Goal: Contribute content: Add original content to the website for others to see

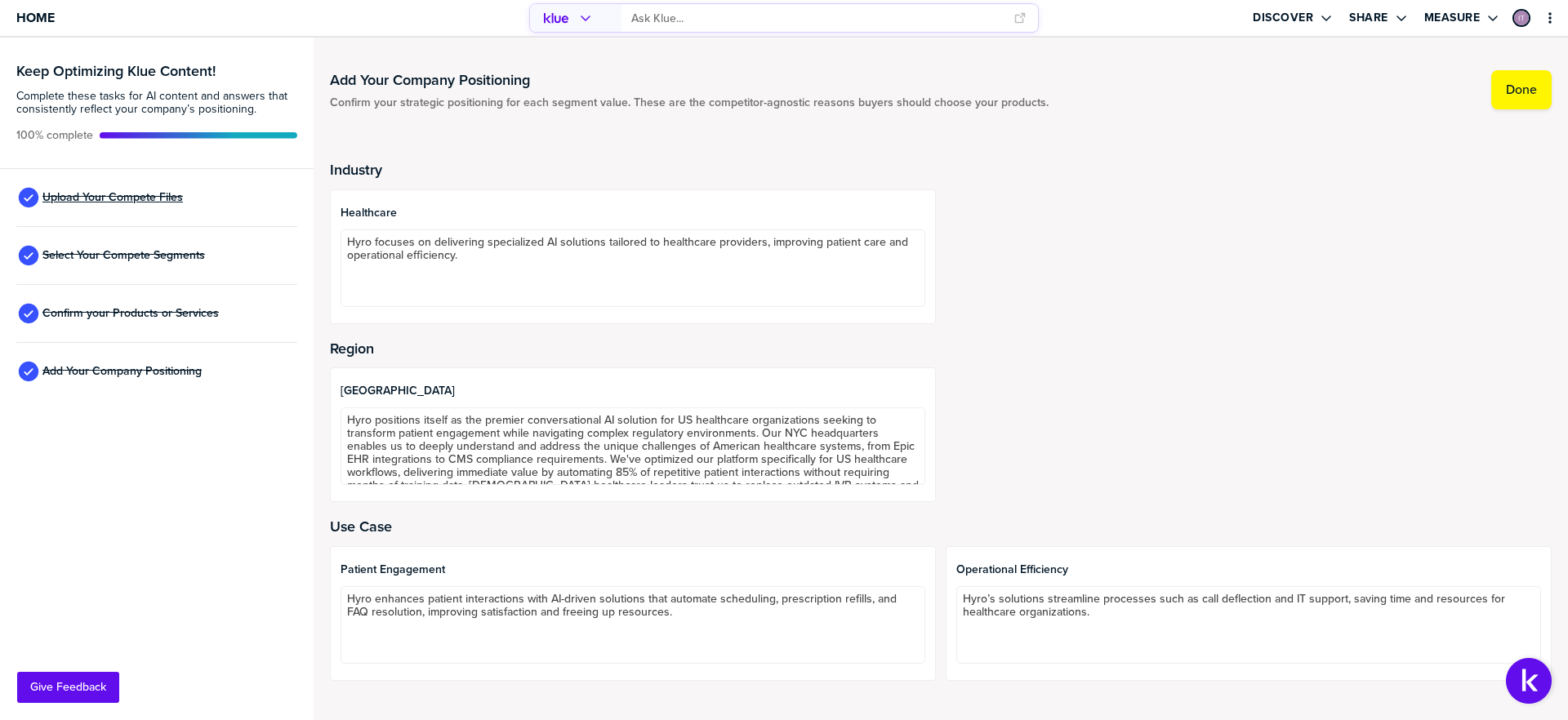
click at [111, 204] on span "Upload Your Compete Files" at bounding box center [112, 197] width 141 height 13
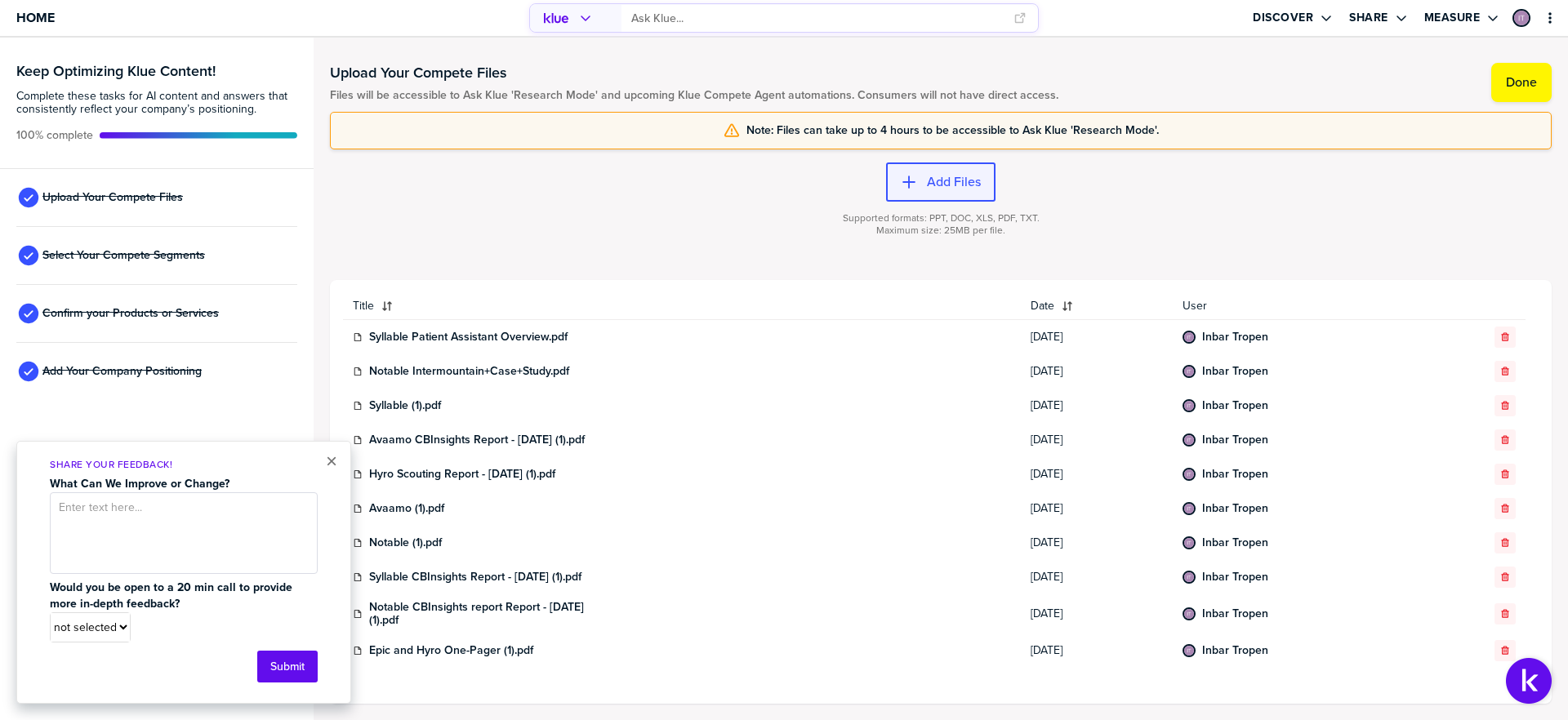
click at [963, 195] on button "Add Files" at bounding box center [940, 182] width 109 height 39
click at [961, 179] on label "Add Files" at bounding box center [954, 182] width 54 height 16
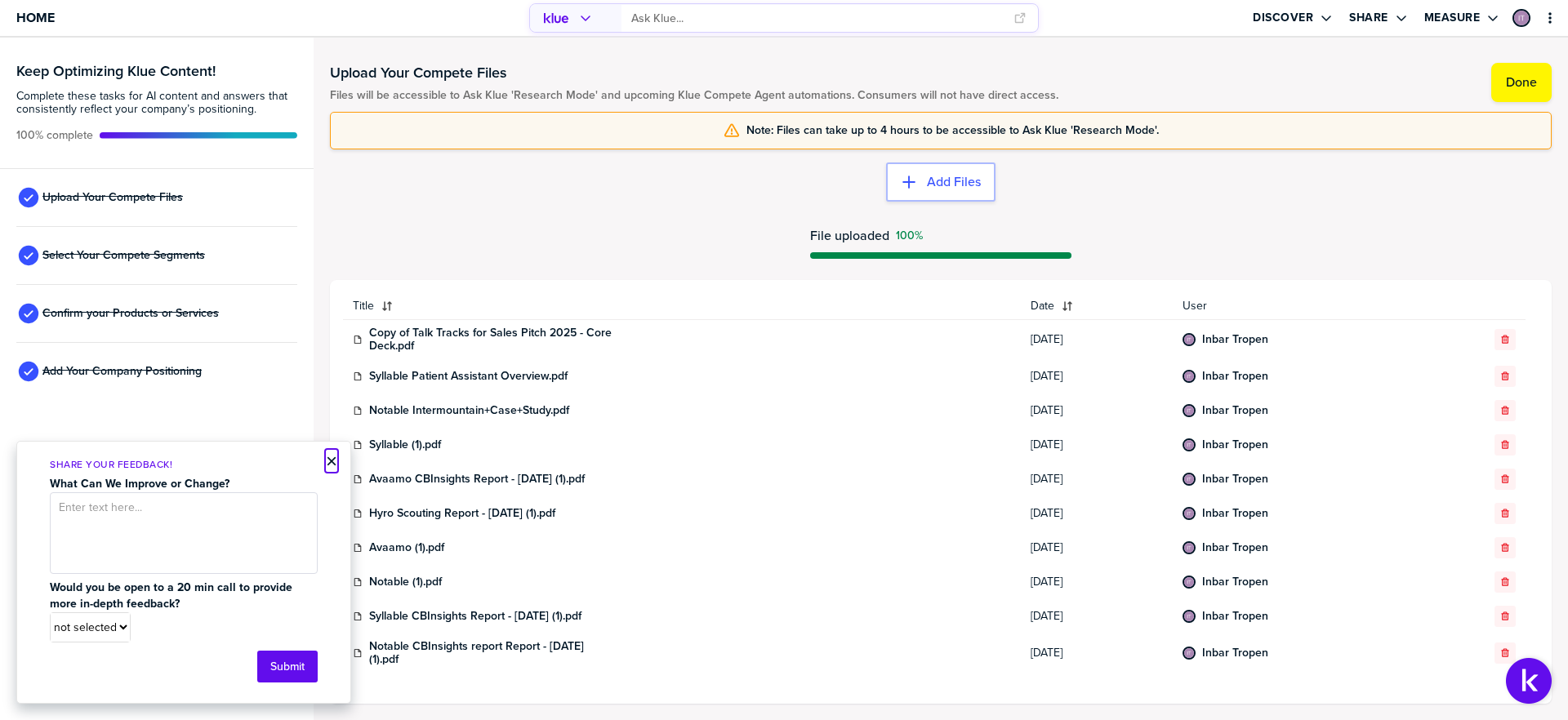
click at [330, 461] on button "×" at bounding box center [331, 461] width 12 height 20
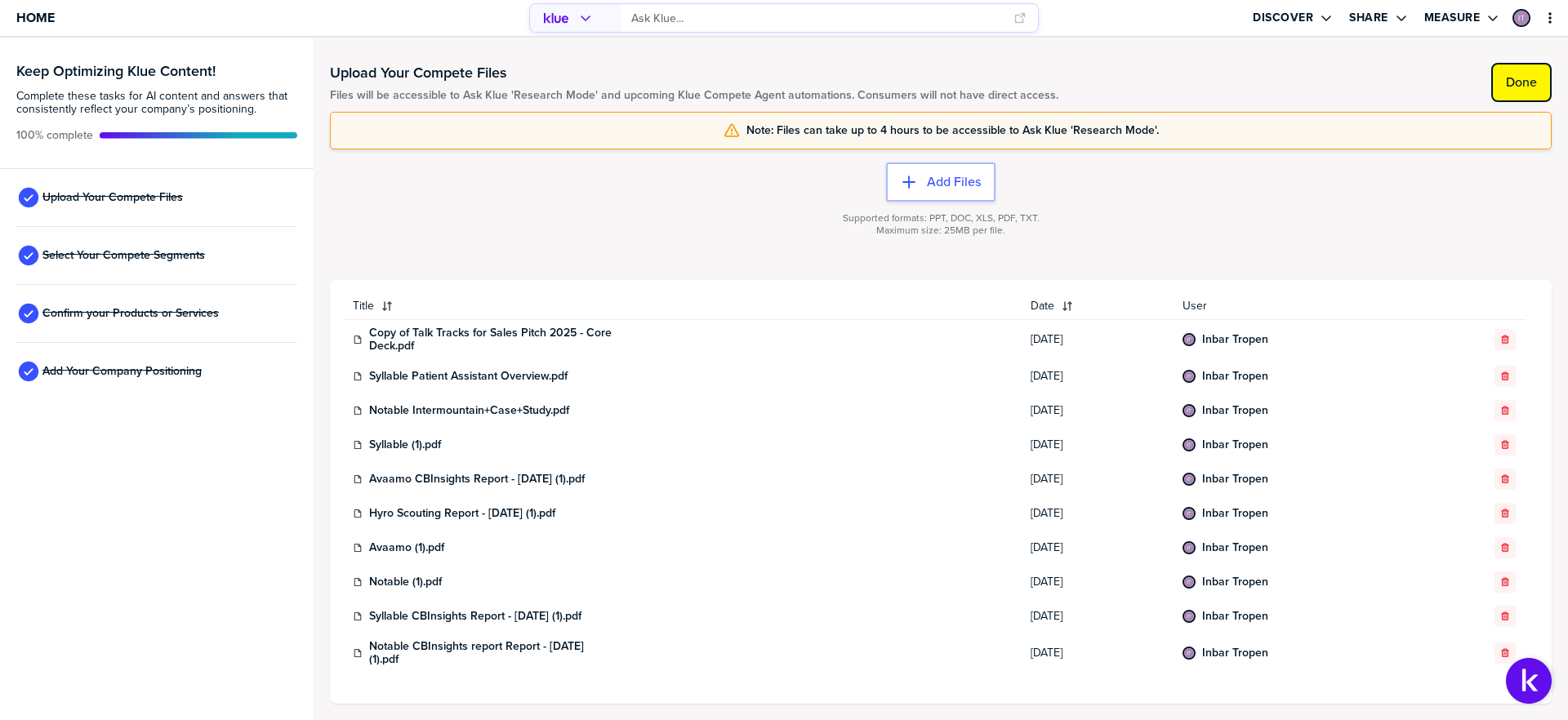
click at [1532, 76] on label "Done" at bounding box center [1521, 82] width 31 height 16
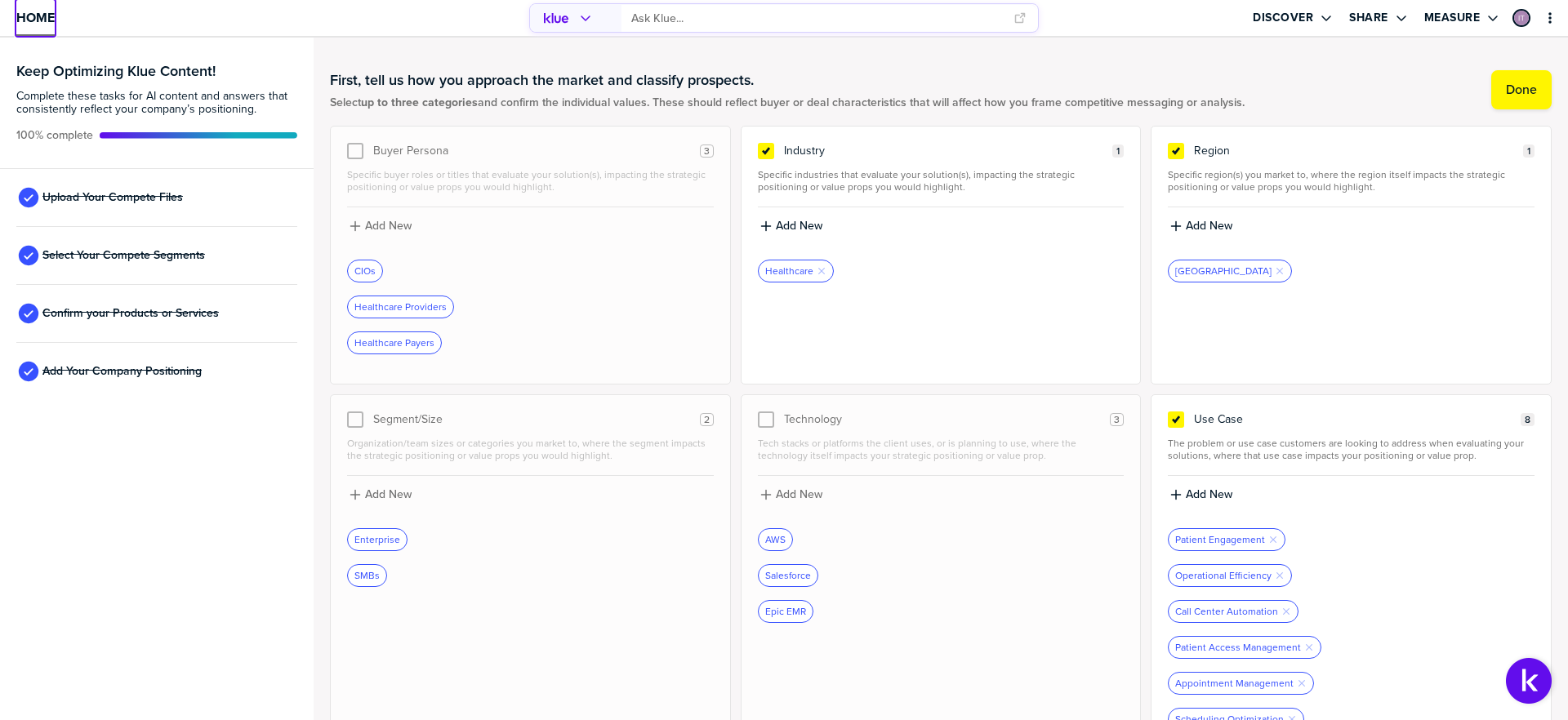
click at [19, 18] on span "Home" at bounding box center [35, 18] width 39 height 14
